Goal: Navigation & Orientation: Find specific page/section

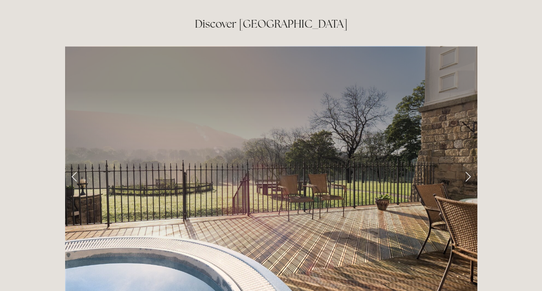
scroll to position [1387, 0]
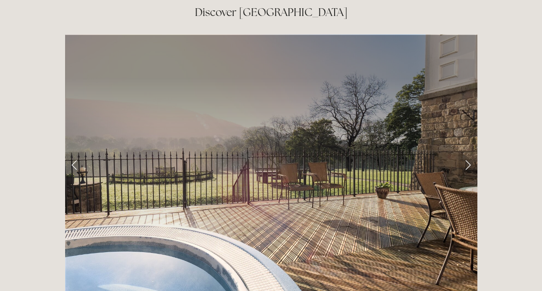
click at [468, 152] on link "Next Slide" at bounding box center [468, 165] width 19 height 26
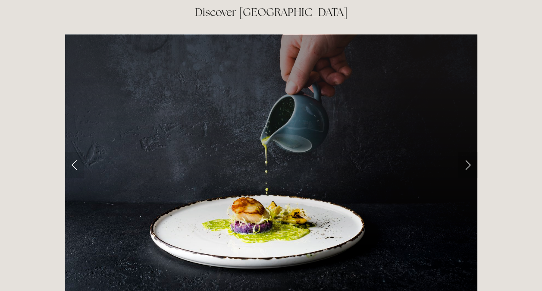
click at [468, 152] on link "Next Slide" at bounding box center [468, 165] width 19 height 26
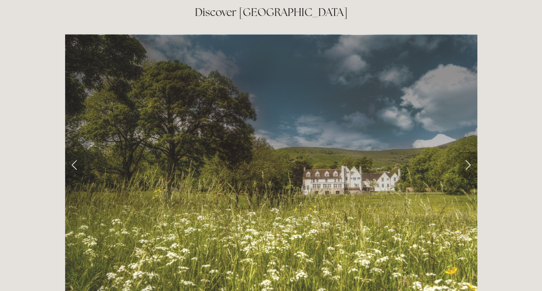
click at [468, 152] on link "Next Slide" at bounding box center [468, 165] width 19 height 26
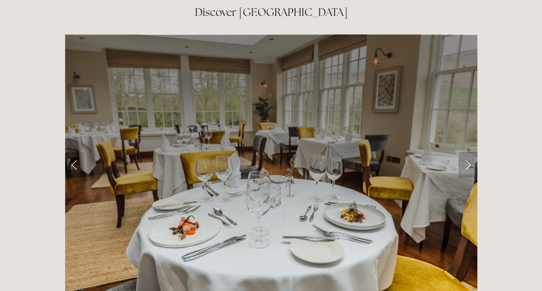
click at [469, 152] on link "Next Slide" at bounding box center [468, 165] width 19 height 26
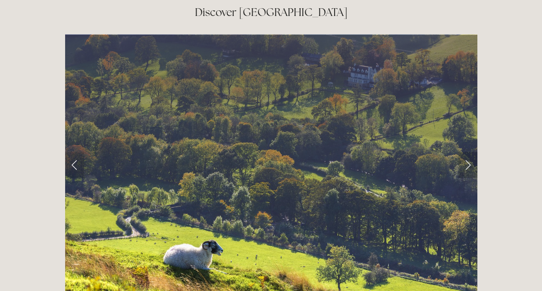
click at [469, 152] on link "Next Slide" at bounding box center [468, 165] width 19 height 26
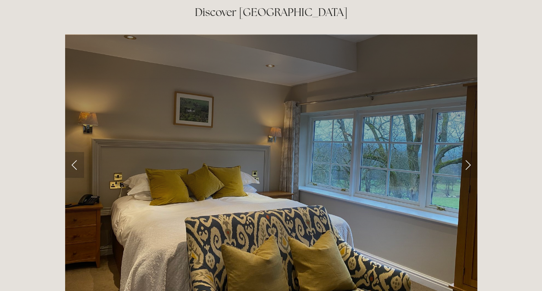
click at [72, 152] on link "Previous Slide" at bounding box center [74, 165] width 19 height 26
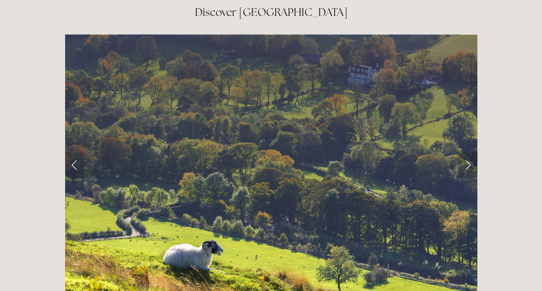
click at [470, 152] on link "Next Slide" at bounding box center [468, 165] width 19 height 26
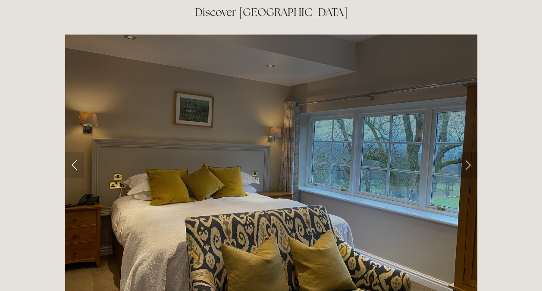
click at [468, 152] on link "Next Slide" at bounding box center [468, 165] width 19 height 26
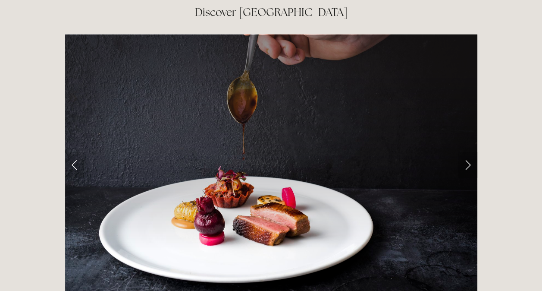
click at [468, 152] on link "Next Slide" at bounding box center [468, 165] width 19 height 26
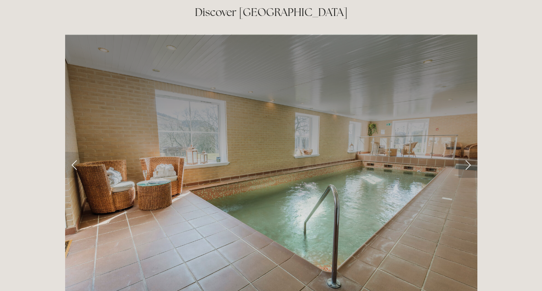
click at [468, 152] on link "Next Slide" at bounding box center [468, 165] width 19 height 26
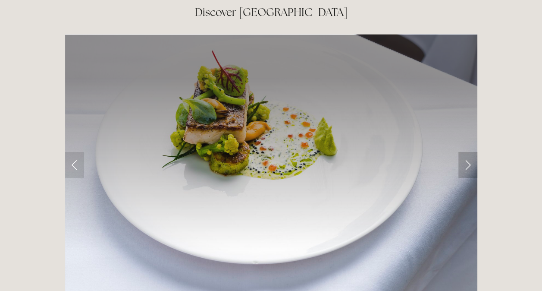
click at [468, 152] on link "Next Slide" at bounding box center [468, 165] width 19 height 26
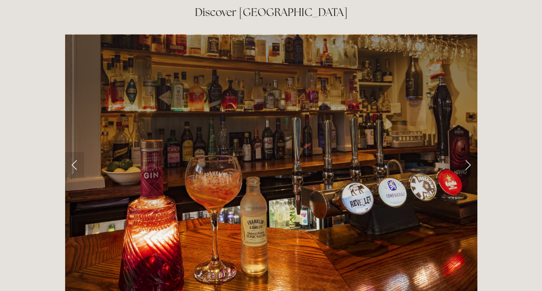
click at [468, 152] on link "Next Slide" at bounding box center [468, 165] width 19 height 26
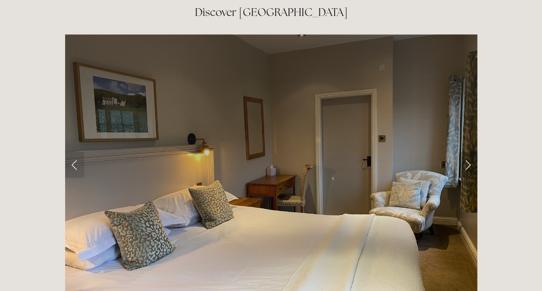
click at [468, 152] on link "Next Slide" at bounding box center [468, 165] width 19 height 26
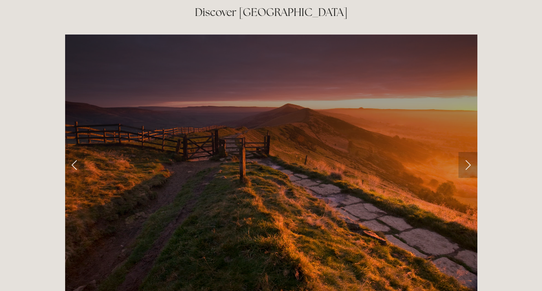
click at [468, 152] on link "Next Slide" at bounding box center [468, 165] width 19 height 26
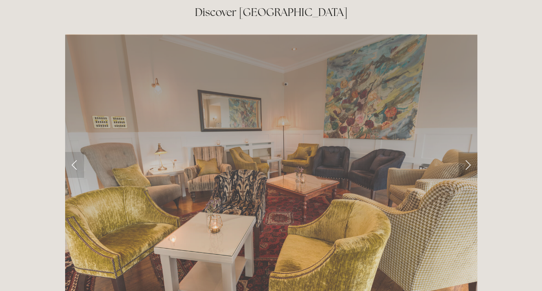
click at [468, 152] on link "Next Slide" at bounding box center [468, 165] width 19 height 26
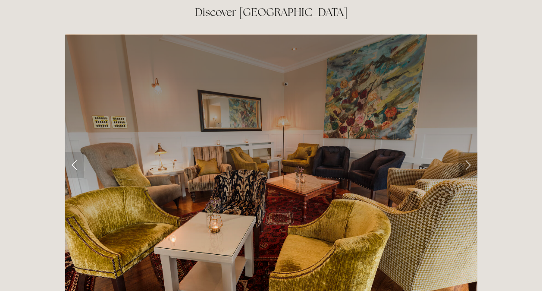
click at [468, 152] on link "Next Slide" at bounding box center [468, 165] width 19 height 26
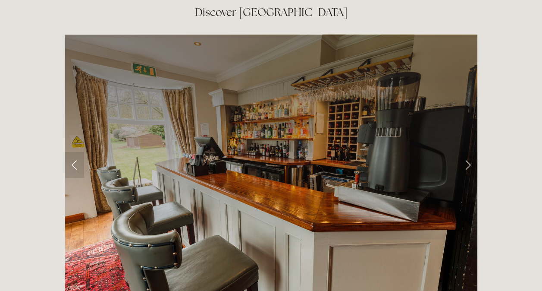
click at [468, 152] on link "Next Slide" at bounding box center [468, 165] width 19 height 26
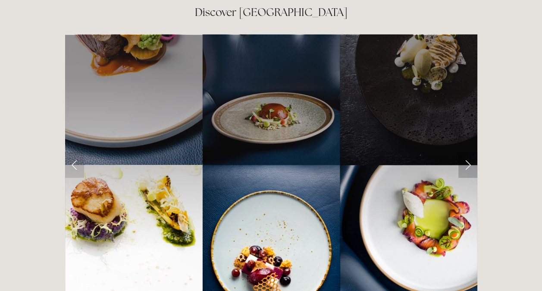
click at [468, 152] on link "Next Slide" at bounding box center [468, 165] width 19 height 26
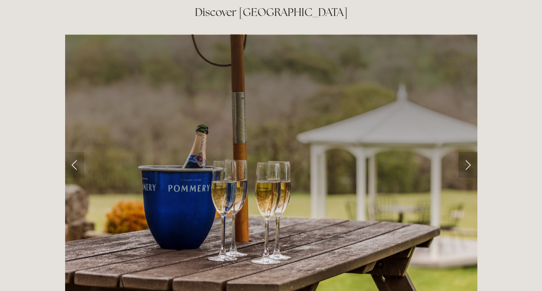
click at [468, 152] on link "Next Slide" at bounding box center [468, 165] width 19 height 26
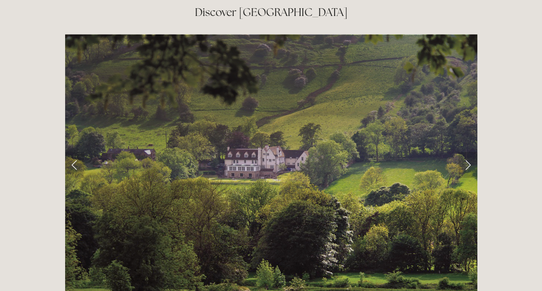
click at [468, 152] on link "Next Slide" at bounding box center [468, 165] width 19 height 26
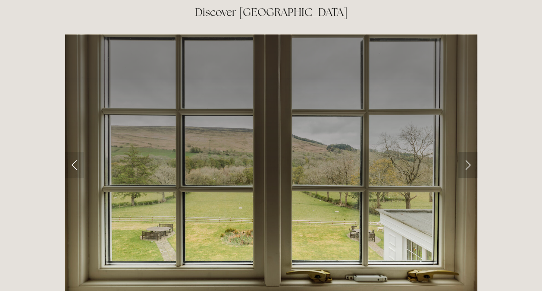
click at [468, 152] on link "Next Slide" at bounding box center [468, 165] width 19 height 26
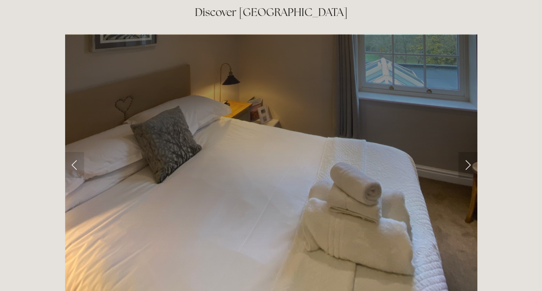
click at [465, 152] on link "Next Slide" at bounding box center [468, 165] width 19 height 26
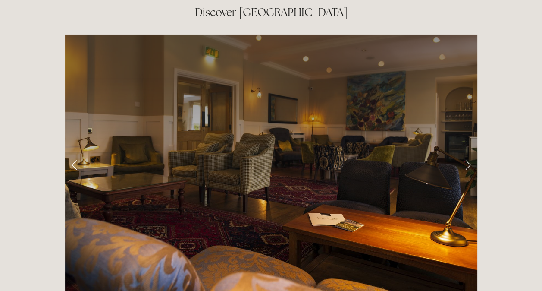
click at [465, 152] on link "Next Slide" at bounding box center [468, 165] width 19 height 26
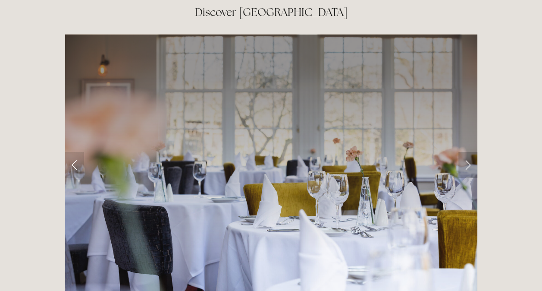
click at [465, 152] on link "Next Slide" at bounding box center [468, 165] width 19 height 26
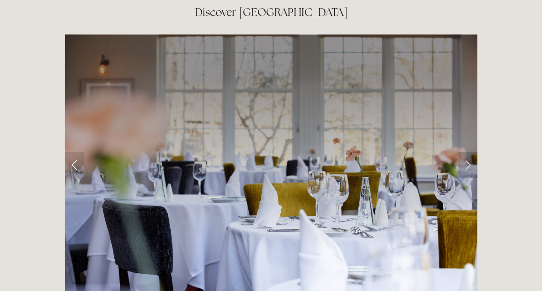
click at [470, 152] on link "Next Slide" at bounding box center [468, 165] width 19 height 26
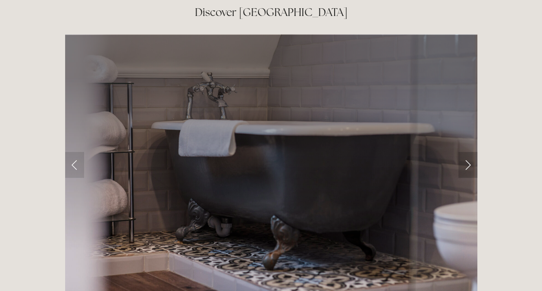
click at [470, 152] on link "Next Slide" at bounding box center [468, 165] width 19 height 26
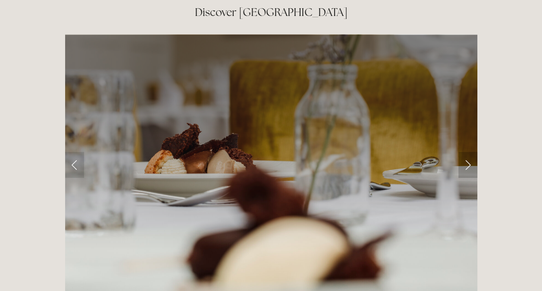
click at [470, 152] on link "Next Slide" at bounding box center [468, 165] width 19 height 26
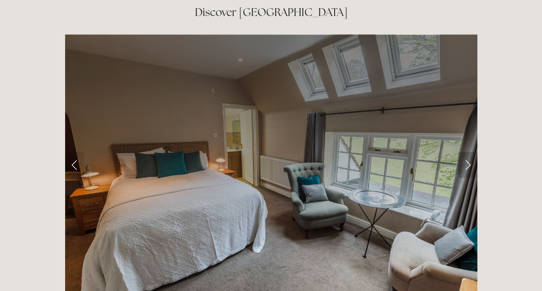
click at [470, 152] on link "Next Slide" at bounding box center [468, 165] width 19 height 26
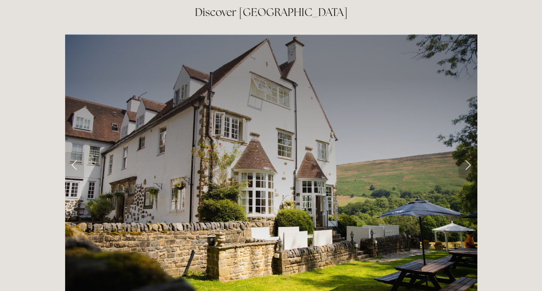
click at [470, 152] on link "Next Slide" at bounding box center [468, 165] width 19 height 26
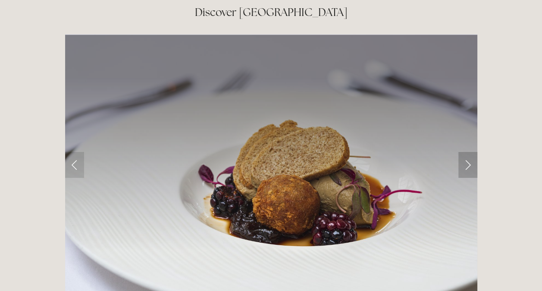
click at [470, 152] on link "Next Slide" at bounding box center [468, 165] width 19 height 26
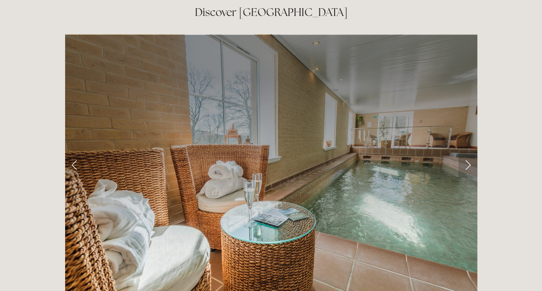
click at [470, 152] on link "Next Slide" at bounding box center [468, 165] width 19 height 26
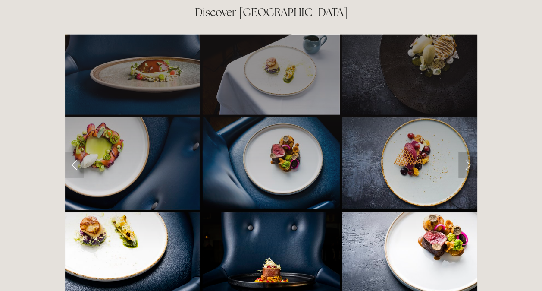
click at [470, 152] on link "Next Slide" at bounding box center [468, 165] width 19 height 26
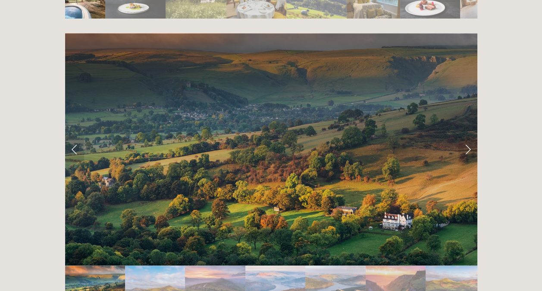
scroll to position [1715, 0]
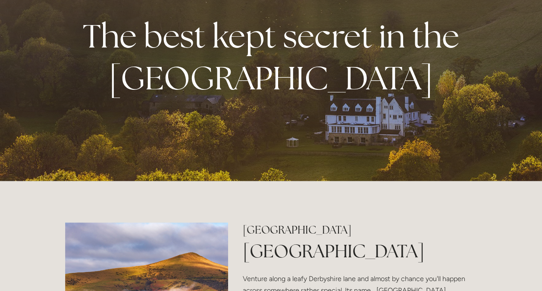
scroll to position [0, 0]
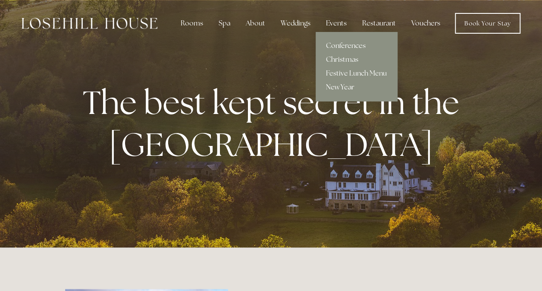
click at [347, 88] on link "New Year" at bounding box center [357, 87] width 82 height 14
